Goal: Book appointment/travel/reservation

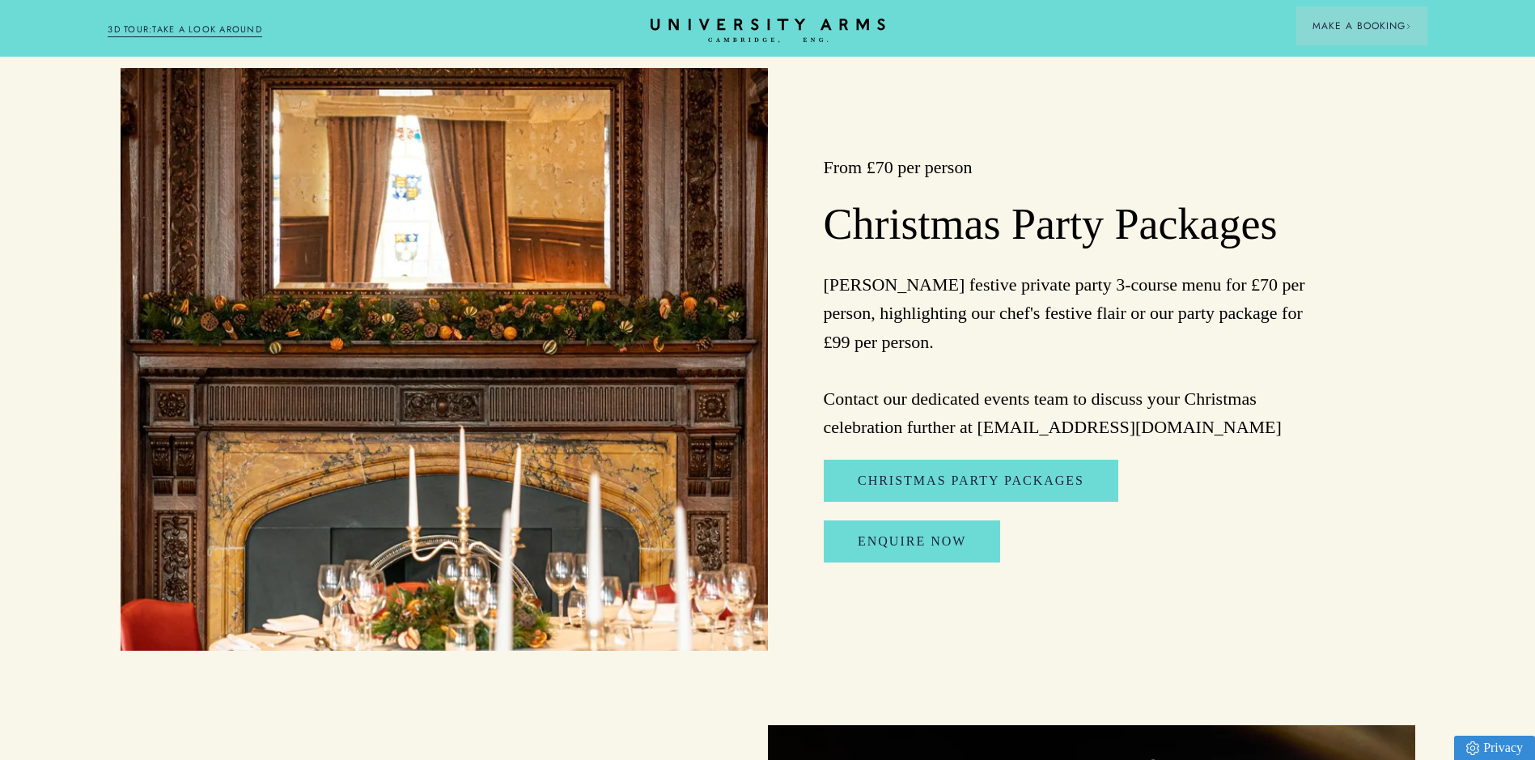
scroll to position [2023, 0]
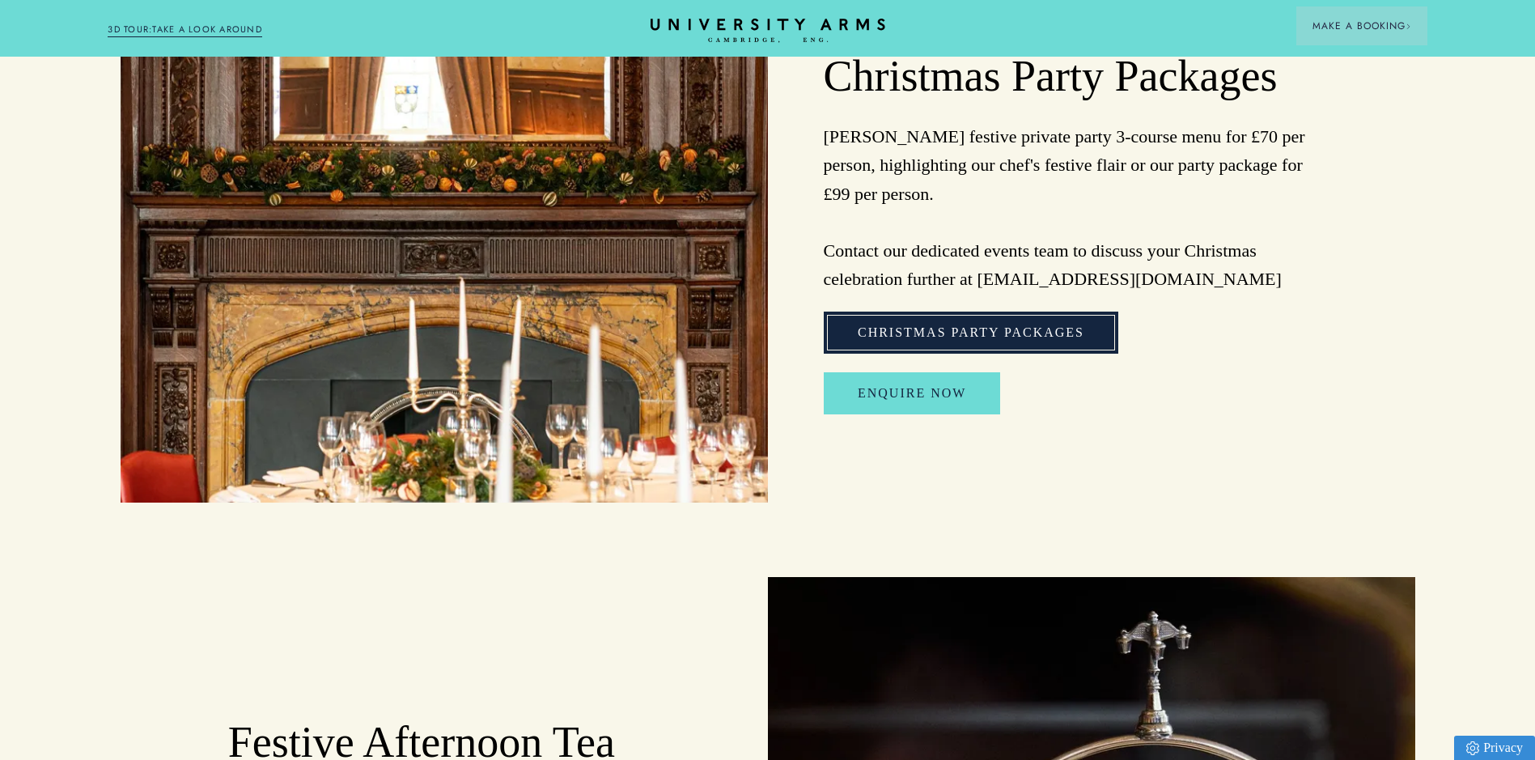
click at [1033, 346] on link "Christmas Party Packages" at bounding box center [971, 333] width 295 height 42
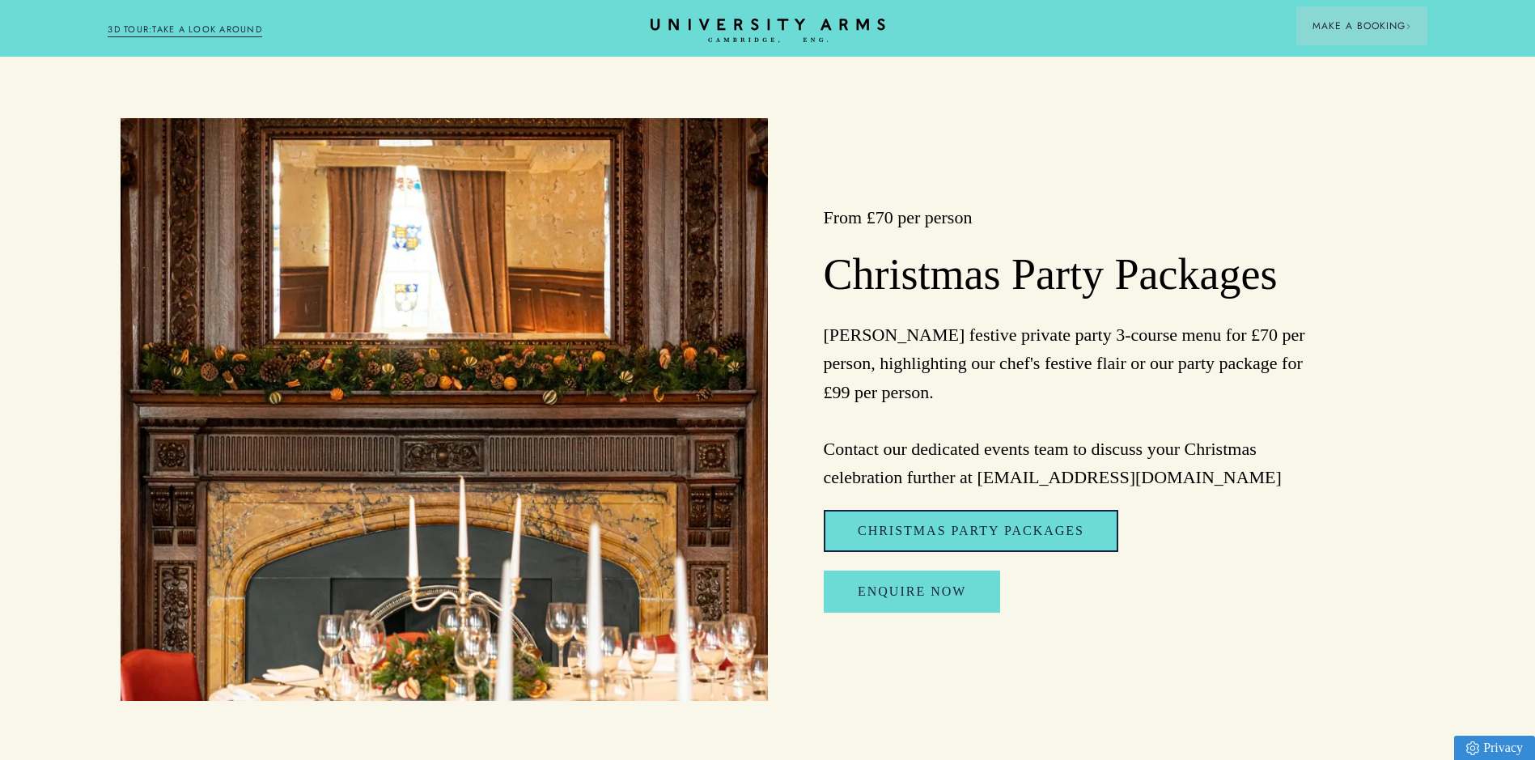
scroll to position [1827, 0]
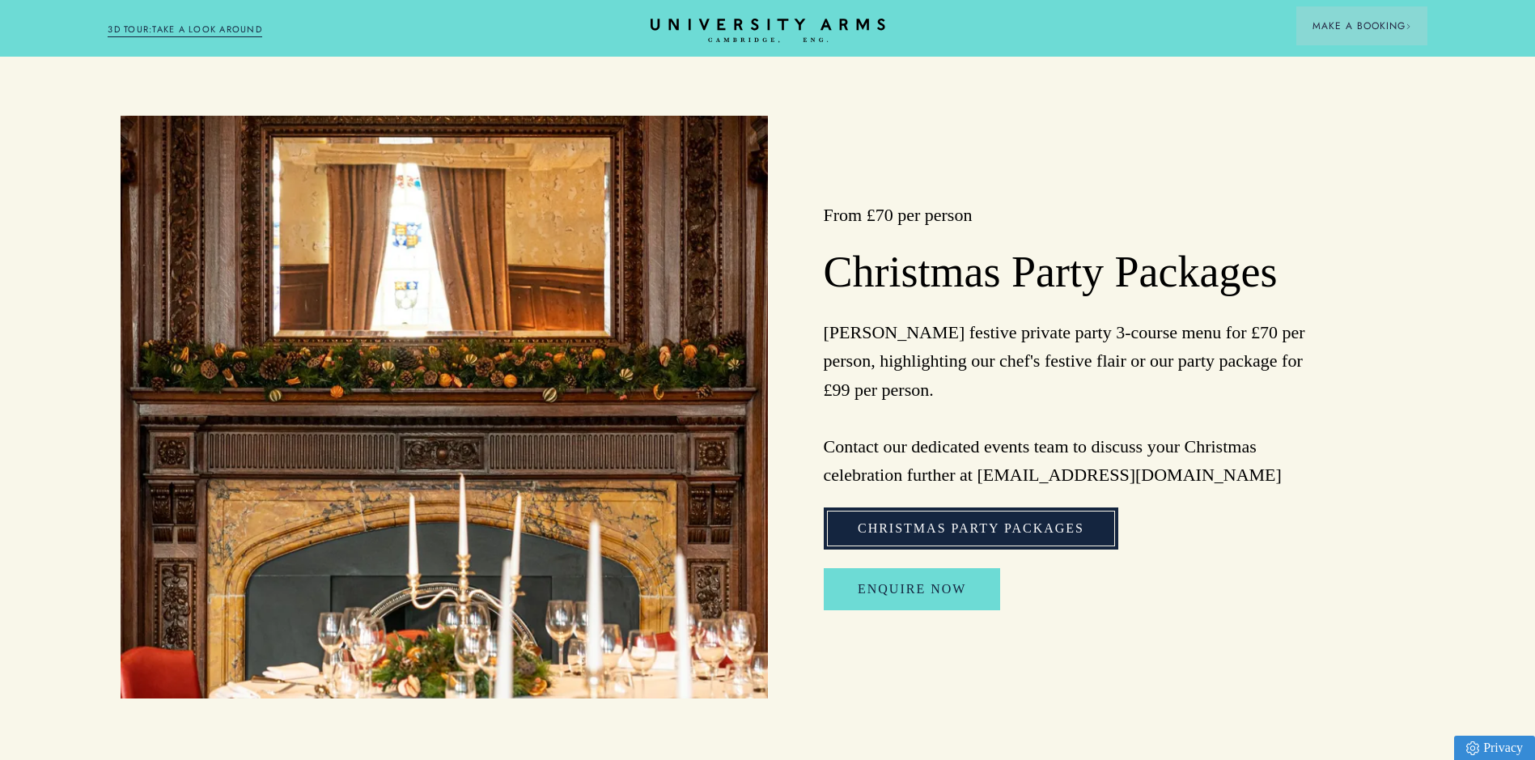
click at [1034, 540] on link "Christmas Party Packages" at bounding box center [971, 528] width 295 height 42
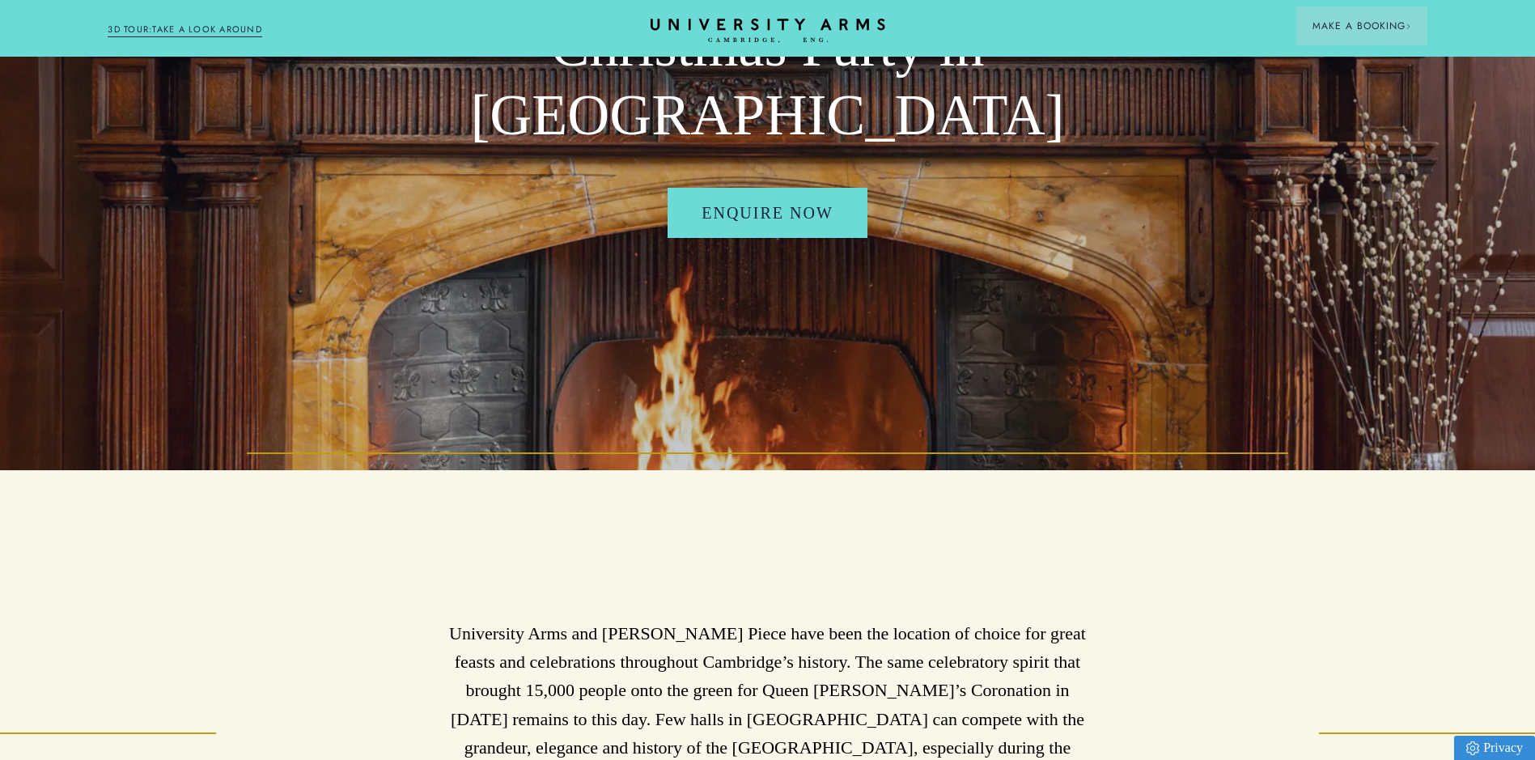
scroll to position [0, 0]
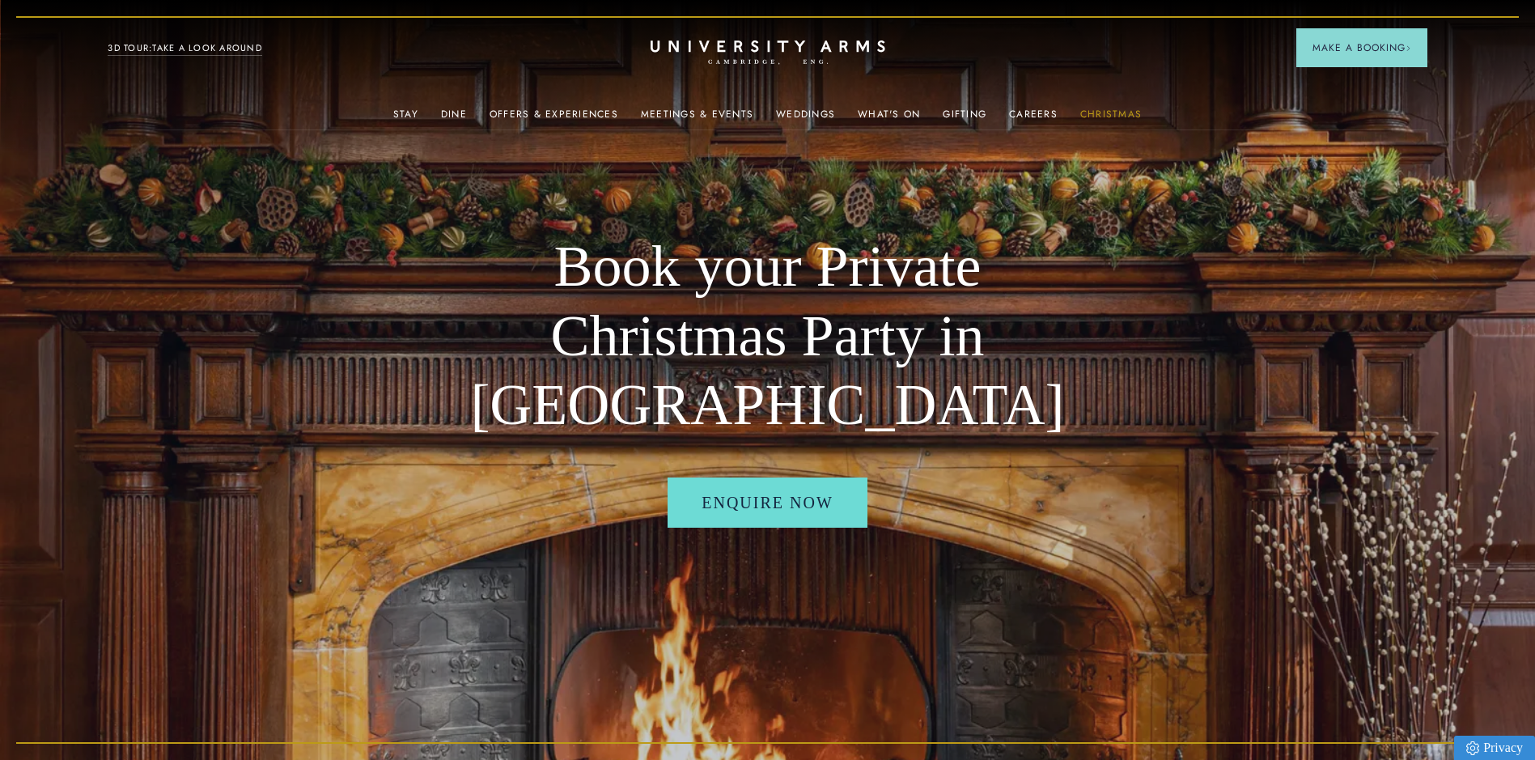
click at [1092, 109] on link "Christmas" at bounding box center [1110, 118] width 61 height 21
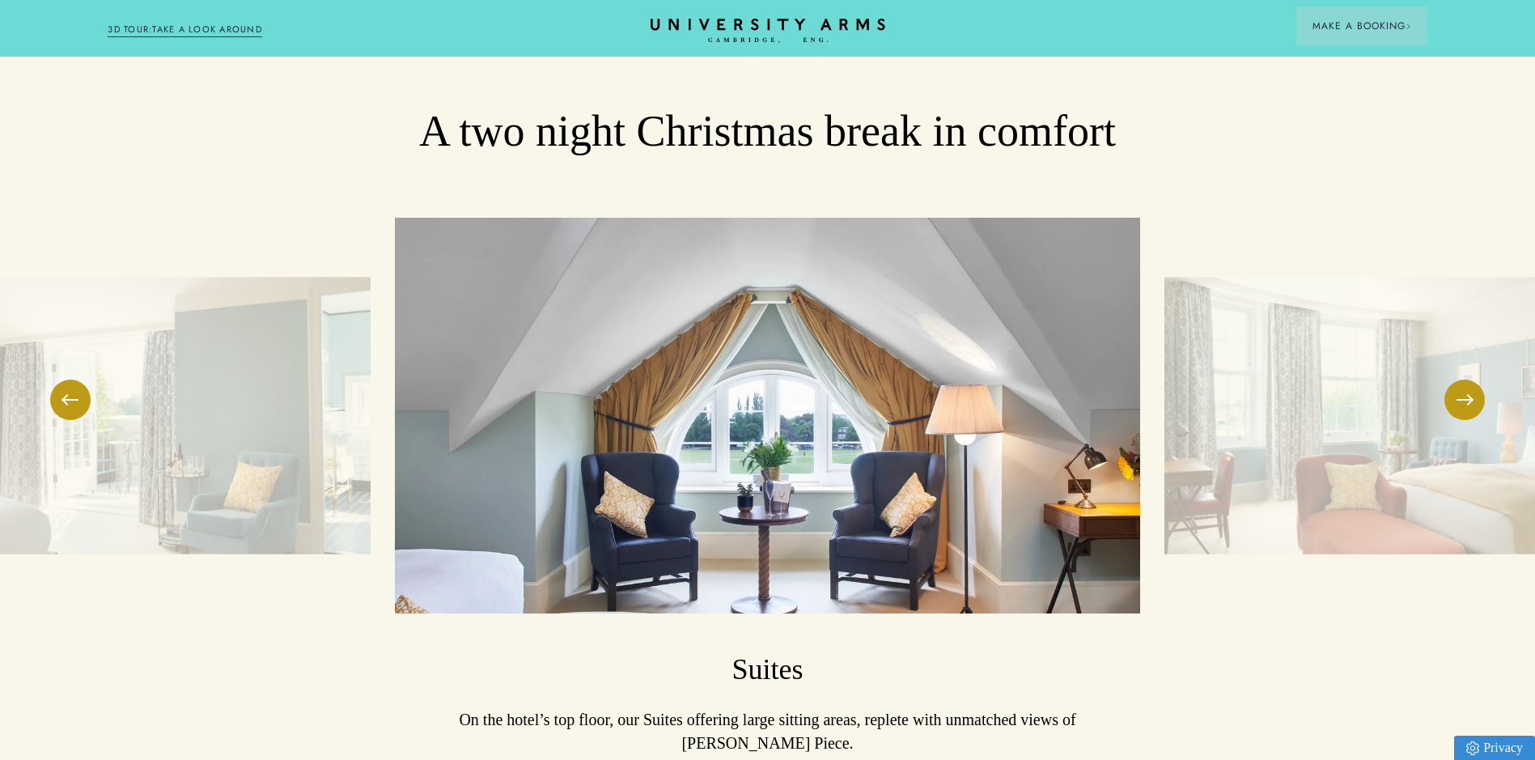
scroll to position [2104, 0]
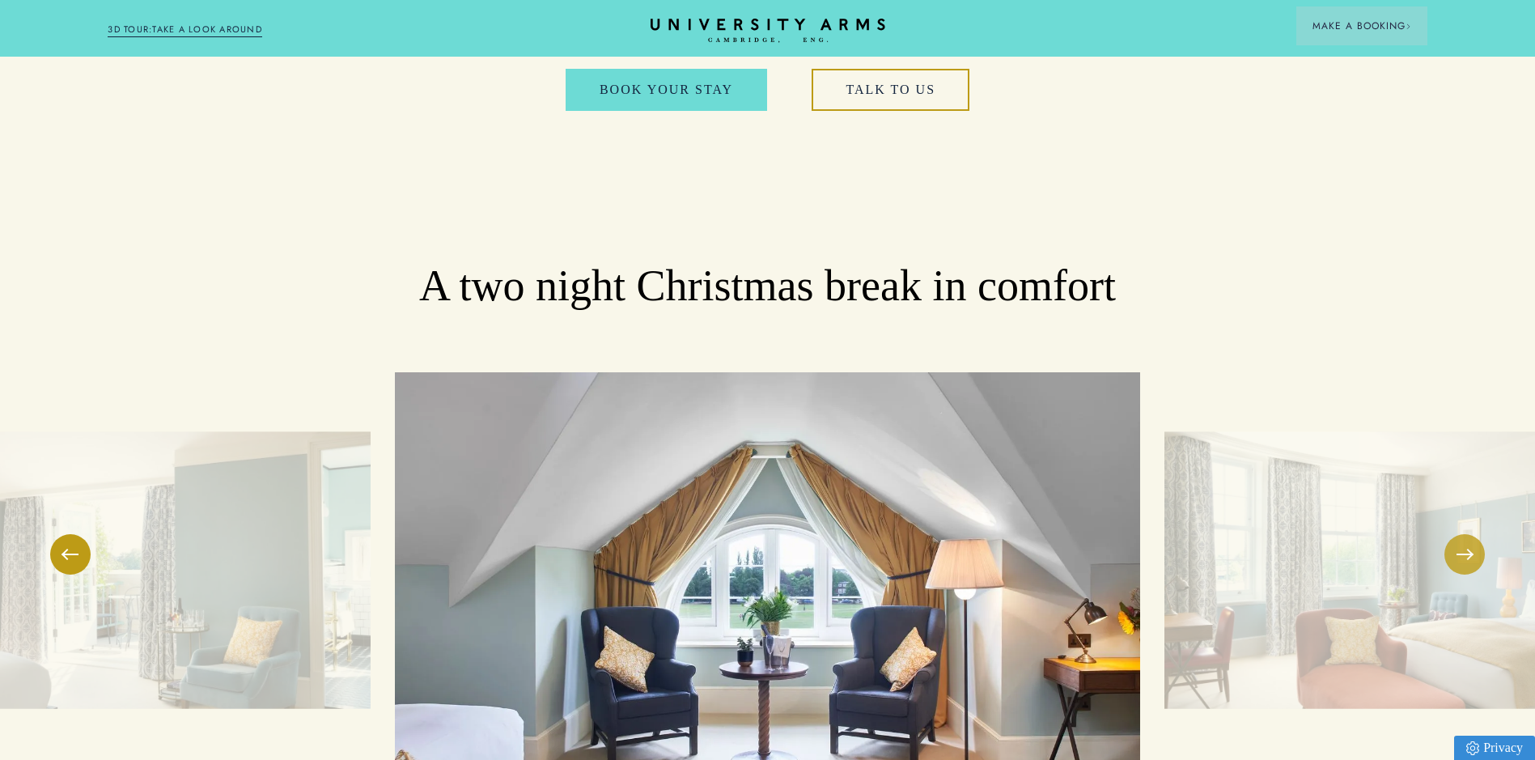
click at [1461, 534] on button at bounding box center [1464, 554] width 40 height 40
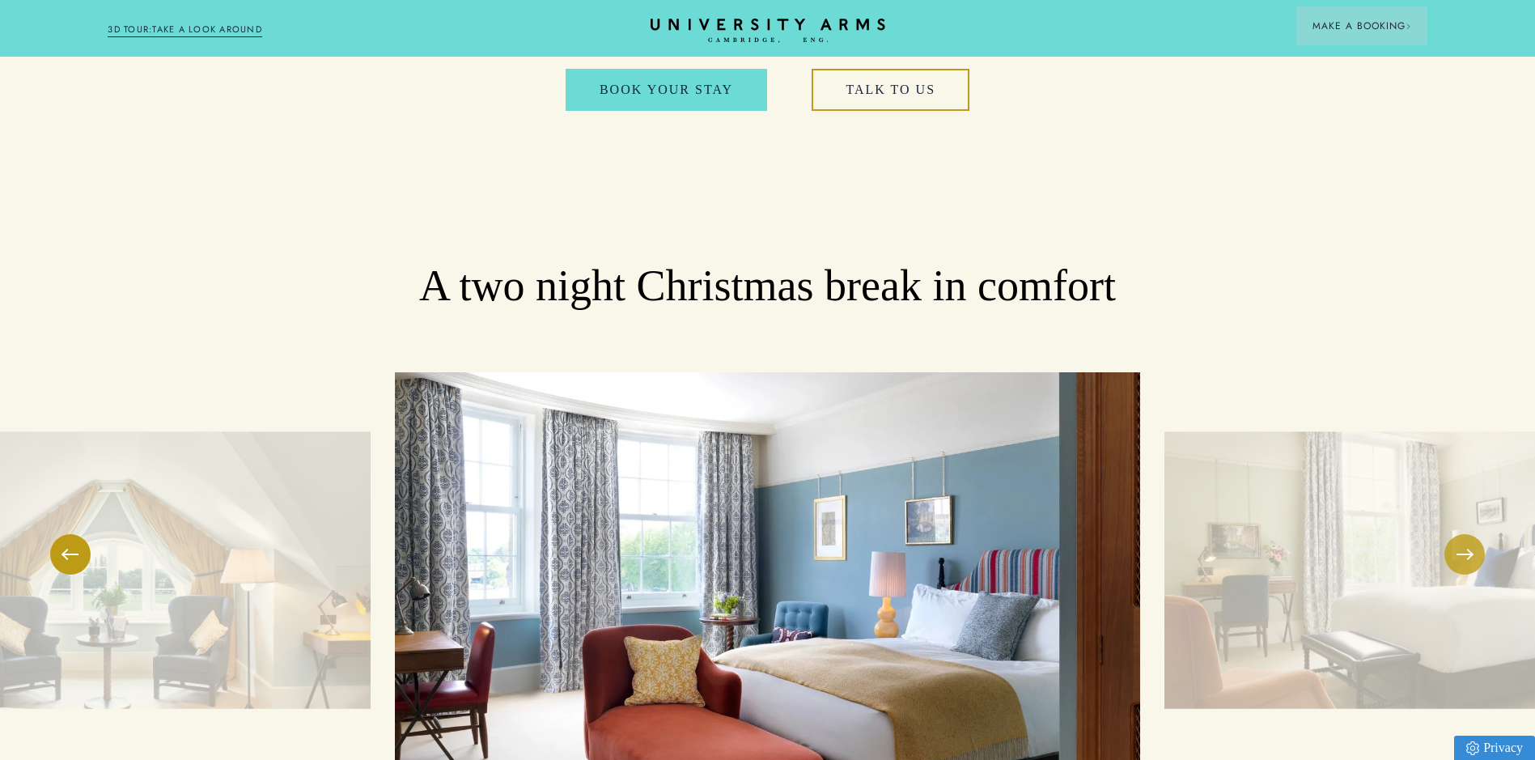
click at [1461, 534] on button at bounding box center [1464, 554] width 40 height 40
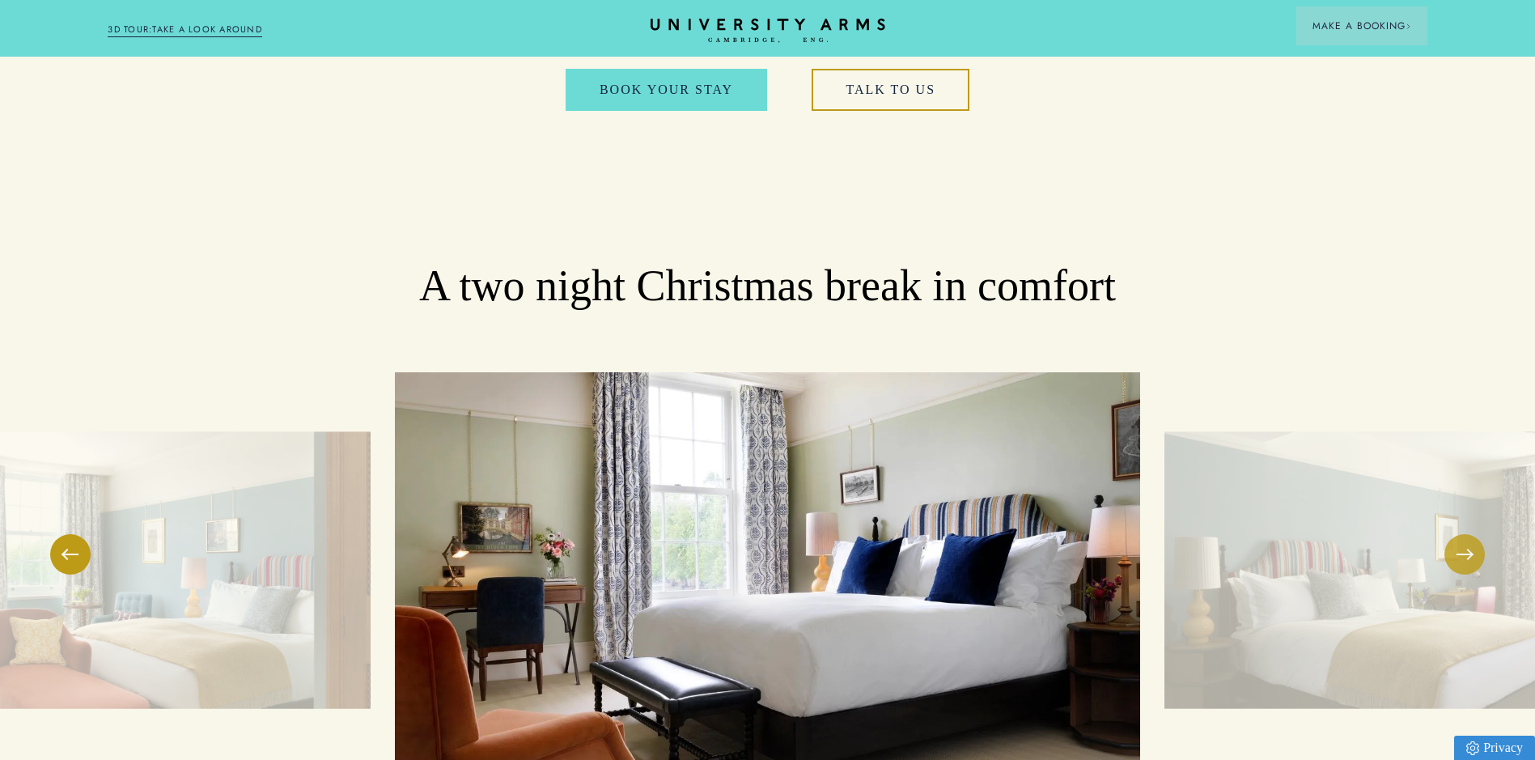
click at [1461, 534] on button at bounding box center [1464, 554] width 40 height 40
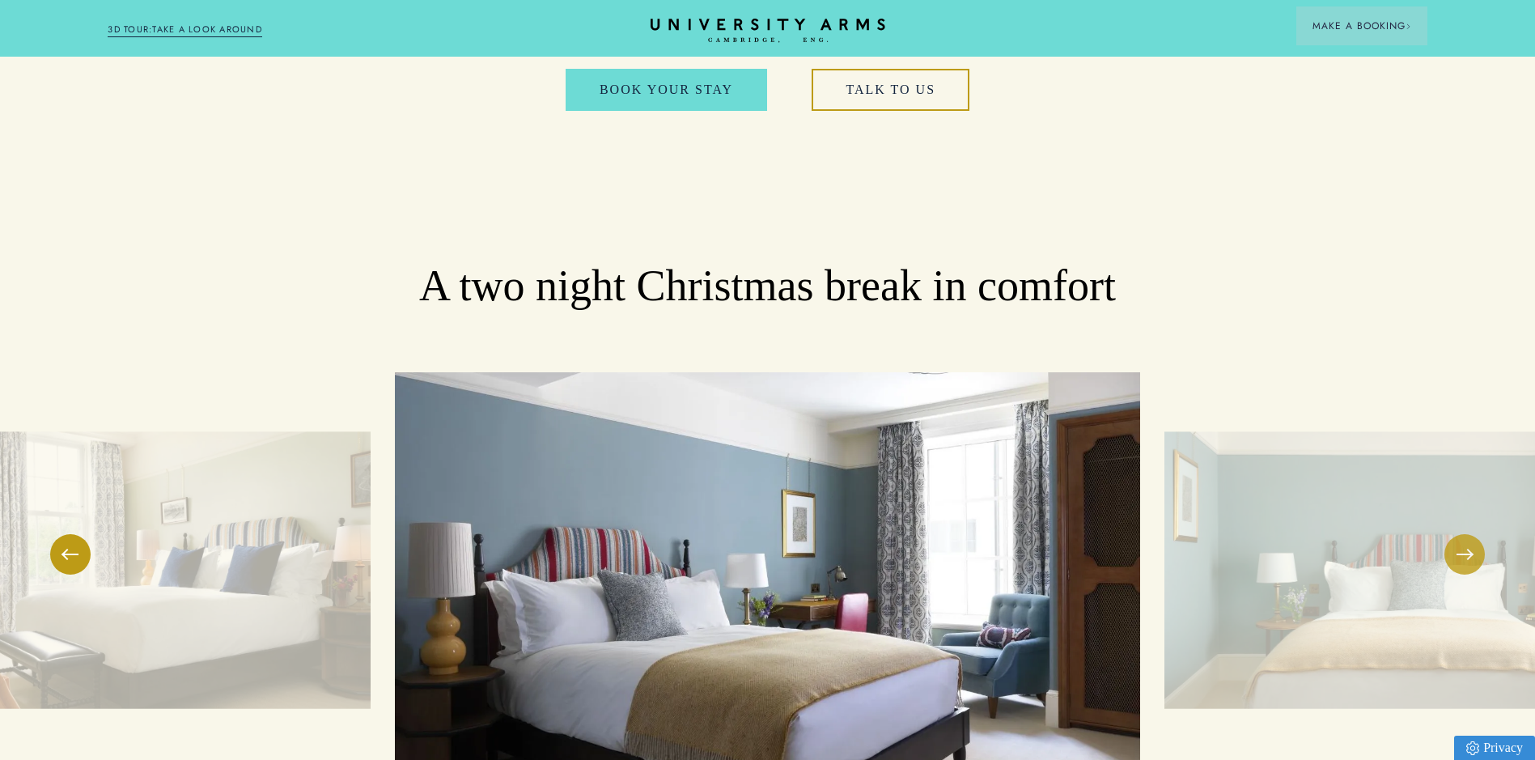
click at [1461, 534] on button at bounding box center [1464, 554] width 40 height 40
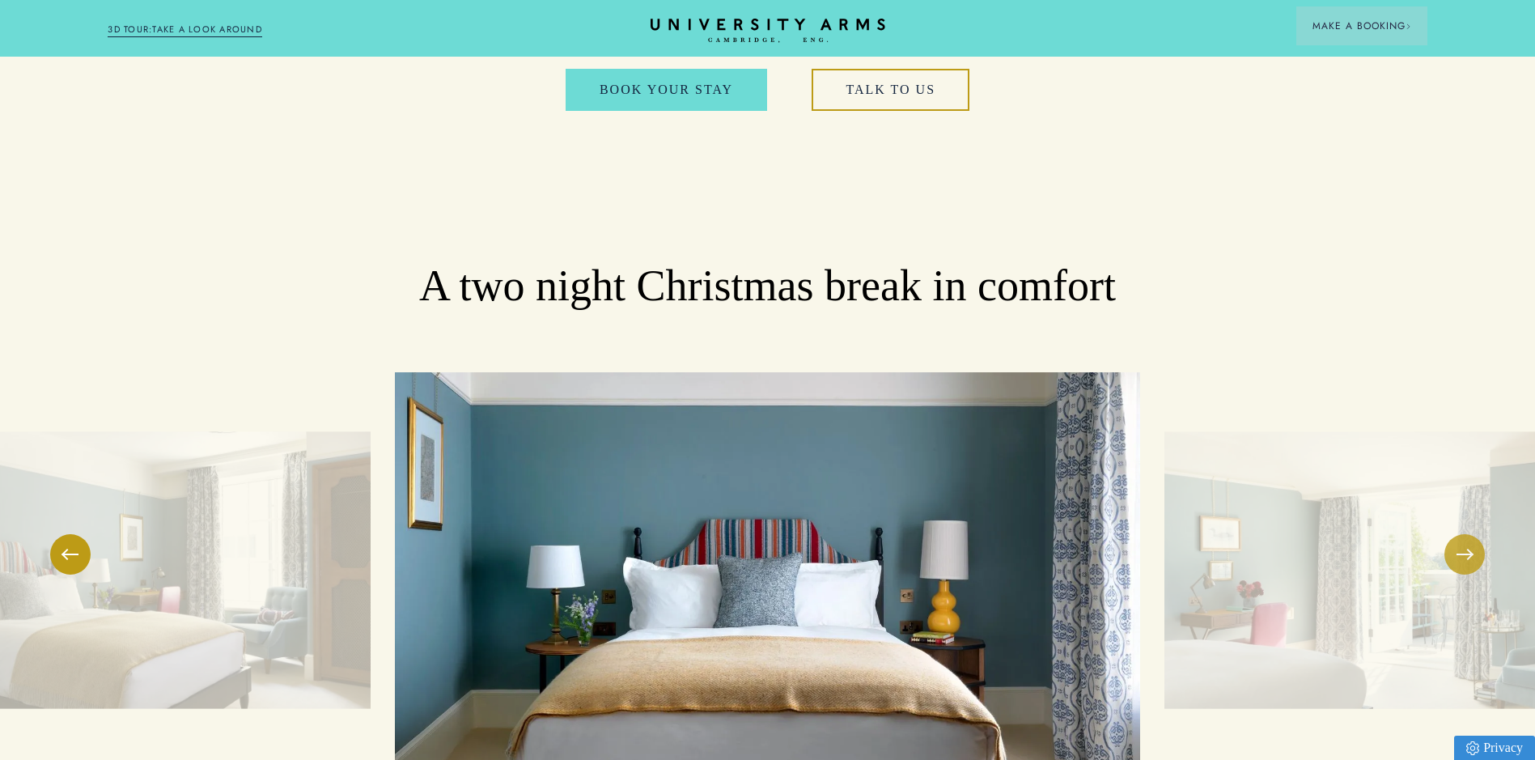
click at [1461, 534] on button at bounding box center [1464, 554] width 40 height 40
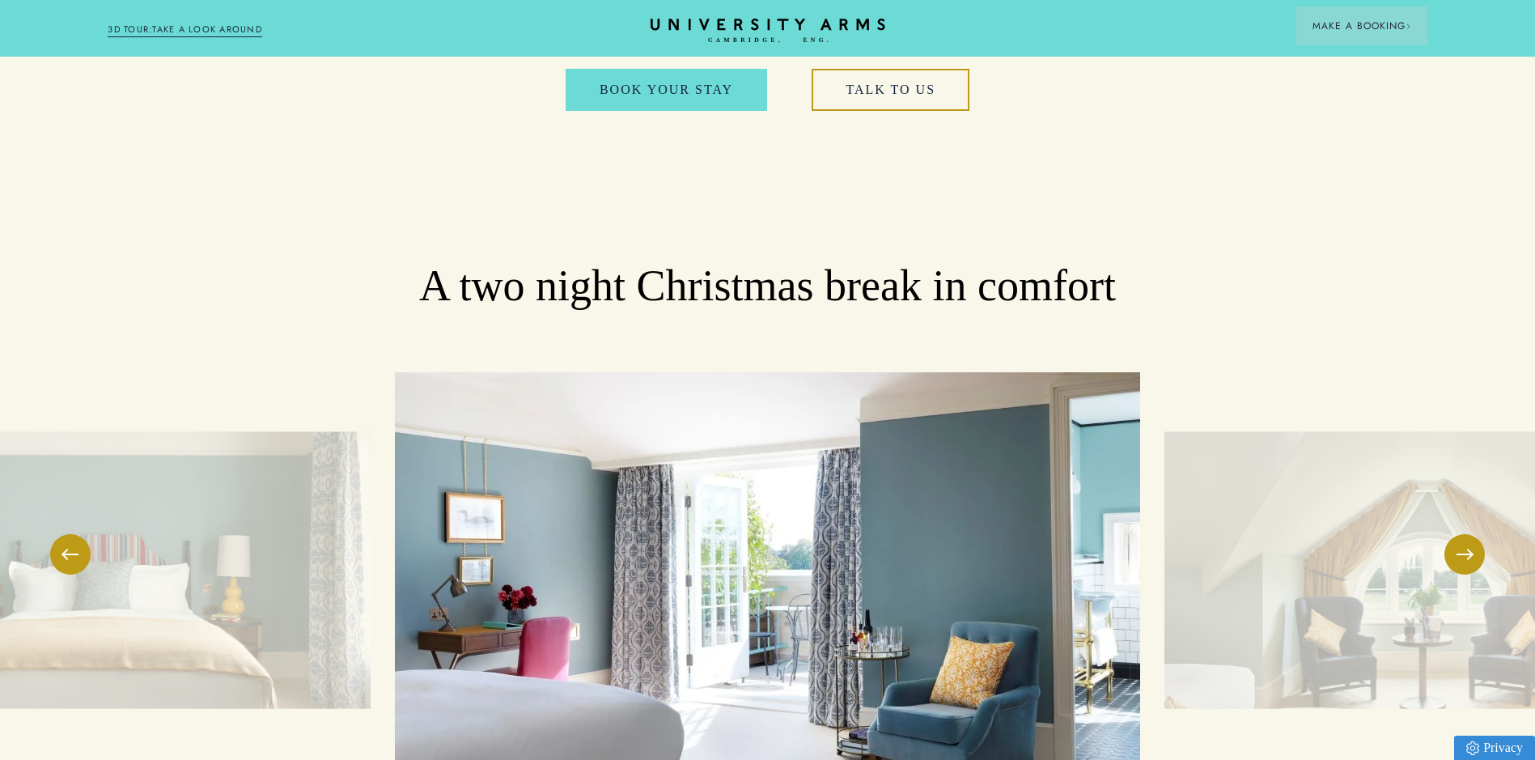
drag, startPoint x: 62, startPoint y: 385, endPoint x: 146, endPoint y: 396, distance: 84.8
click at [69, 534] on button at bounding box center [70, 554] width 40 height 40
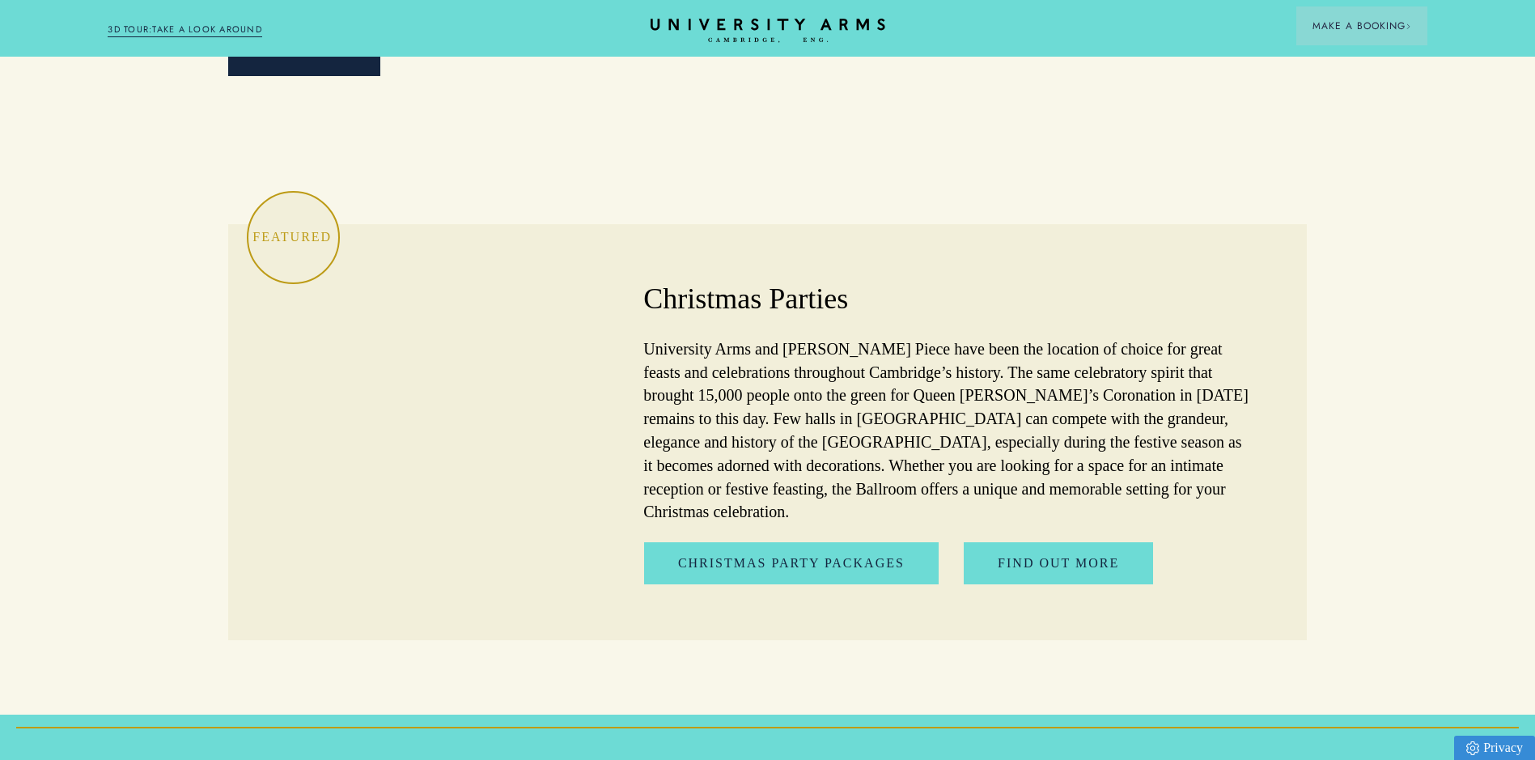
scroll to position [4370, 0]
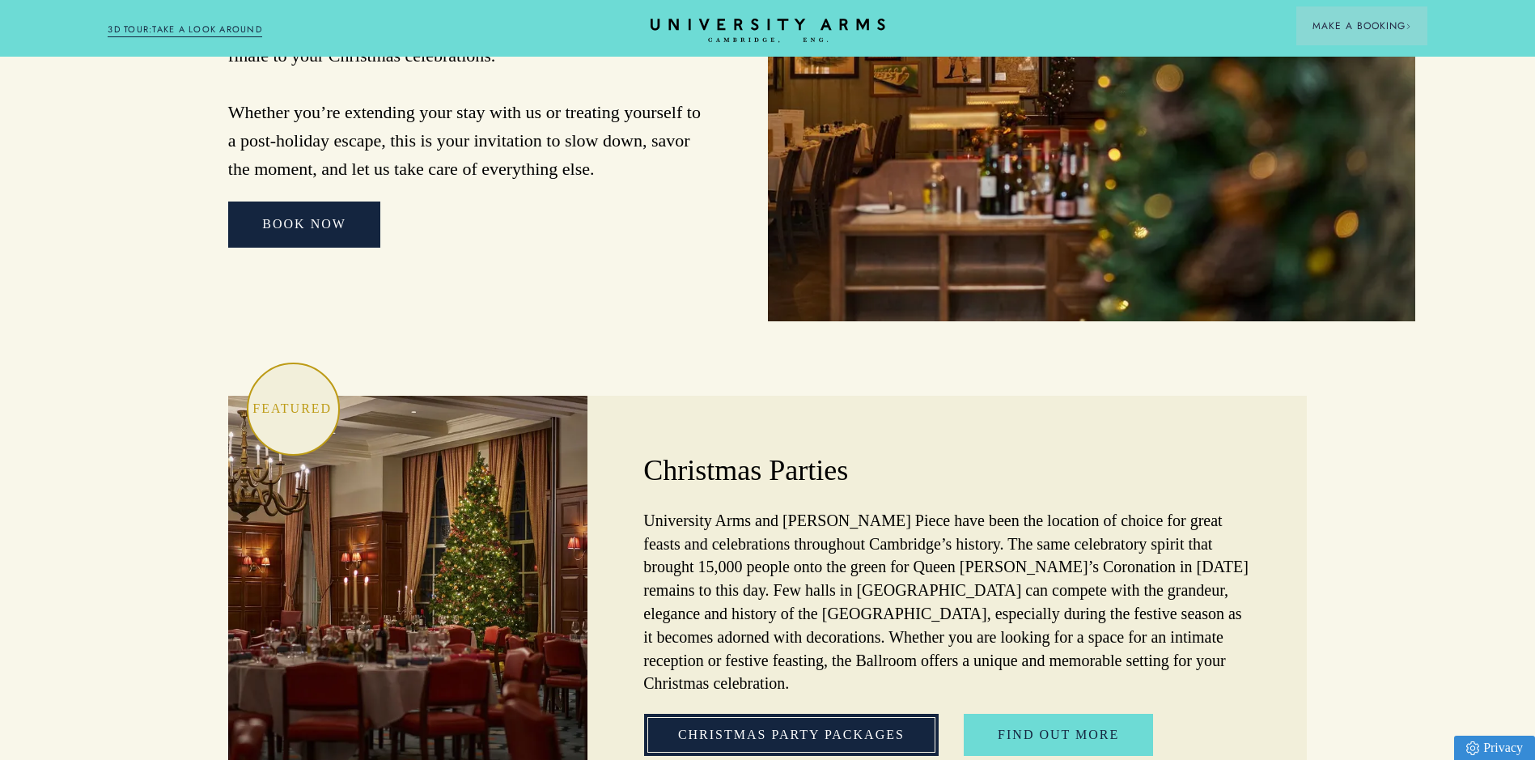
click at [778, 714] on link "Christmas Party Packages" at bounding box center [791, 735] width 295 height 42
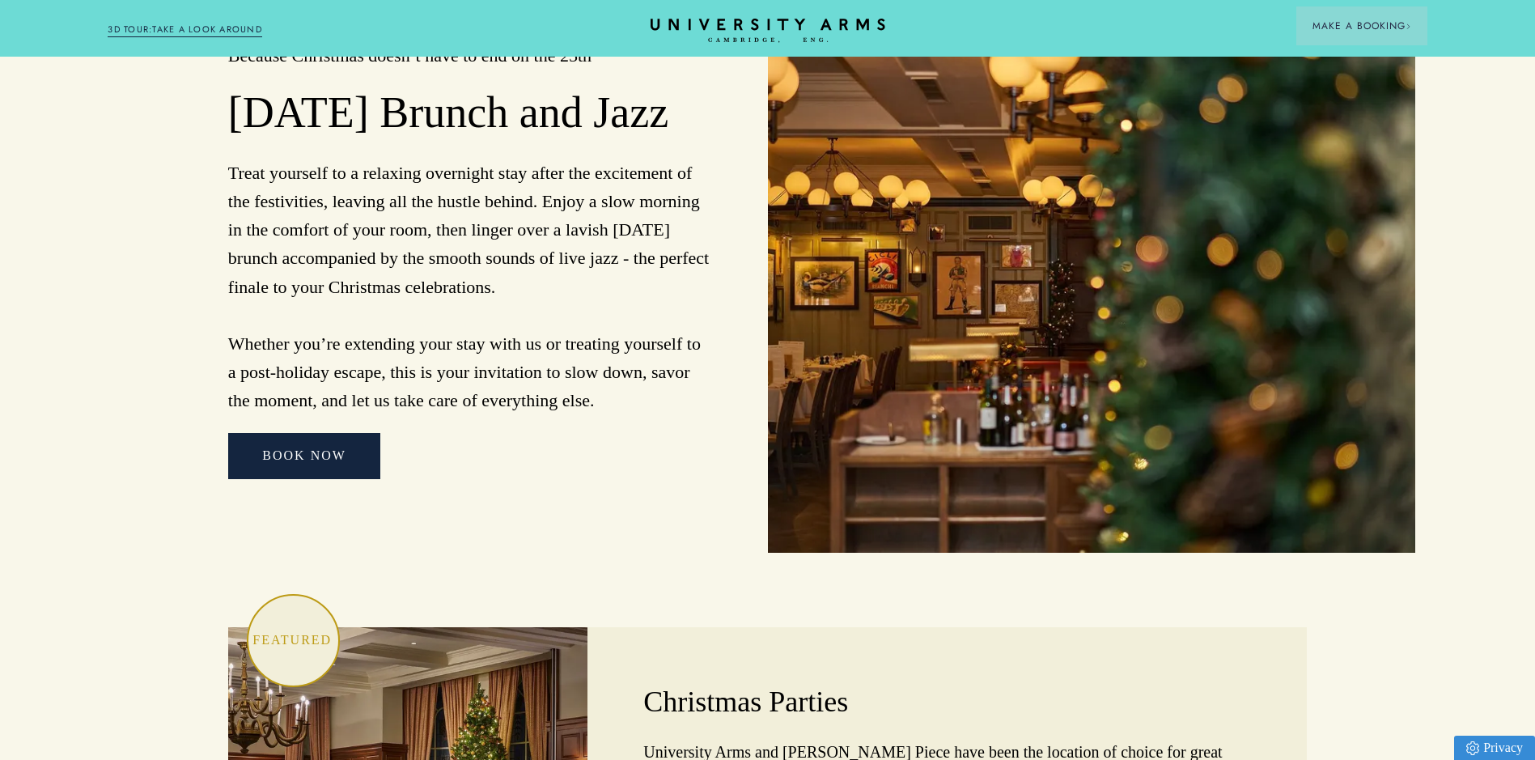
scroll to position [3884, 0]
